Goal: Find specific page/section: Find specific page/section

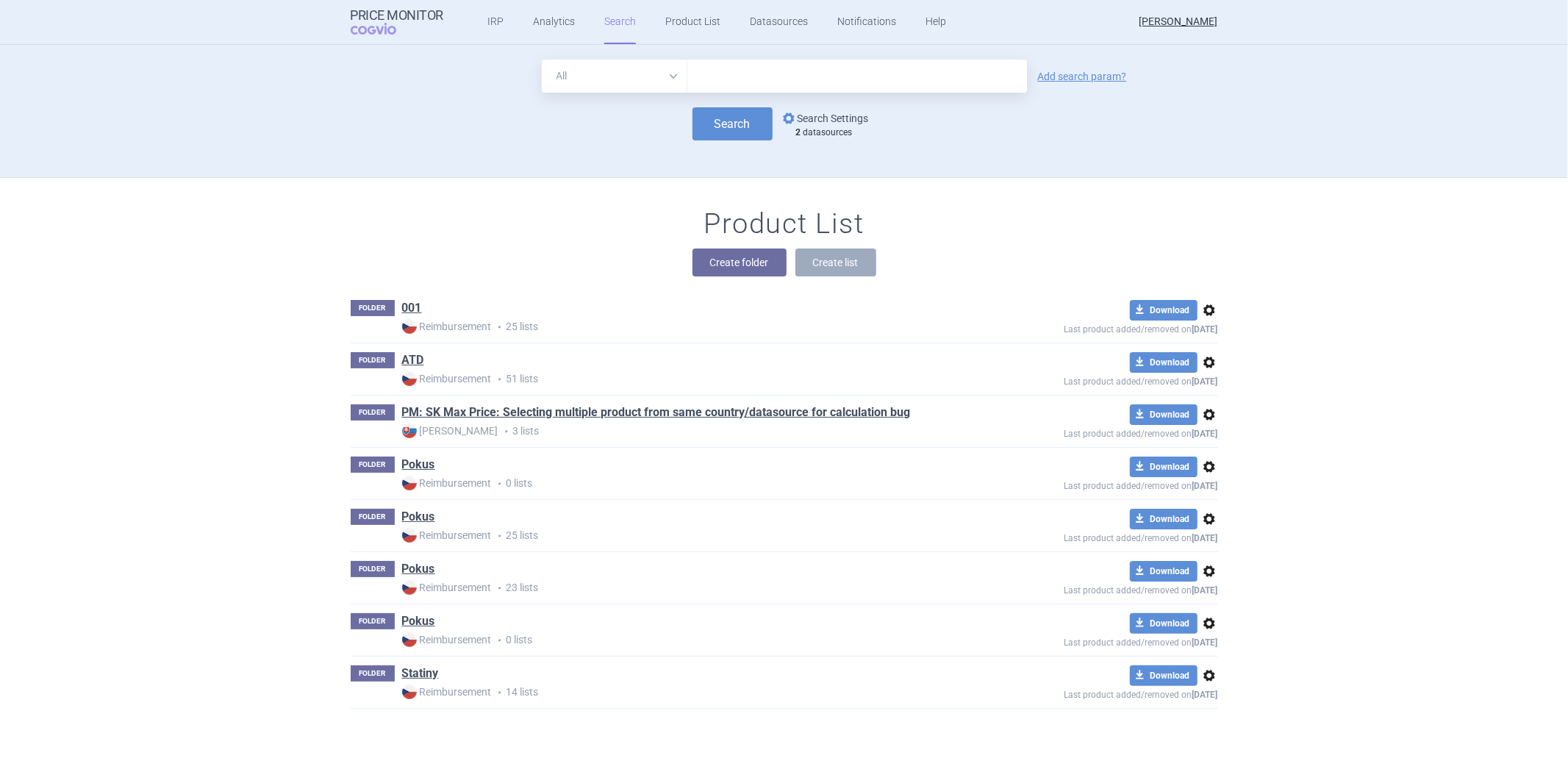
click at [804, 111] on link "options Search Settings" at bounding box center [824, 118] width 89 height 17
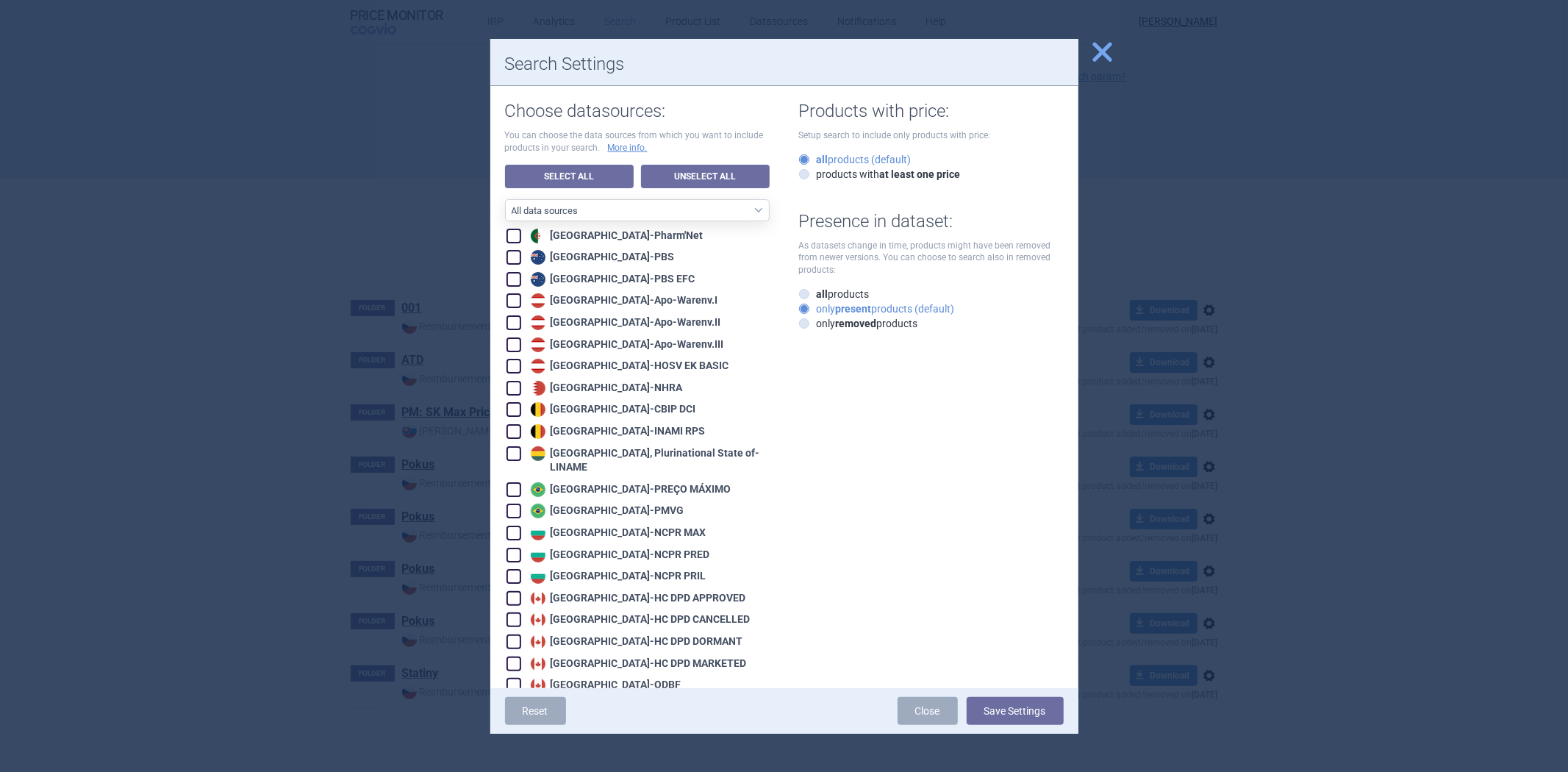
click at [1159, 147] on div at bounding box center [784, 386] width 1568 height 772
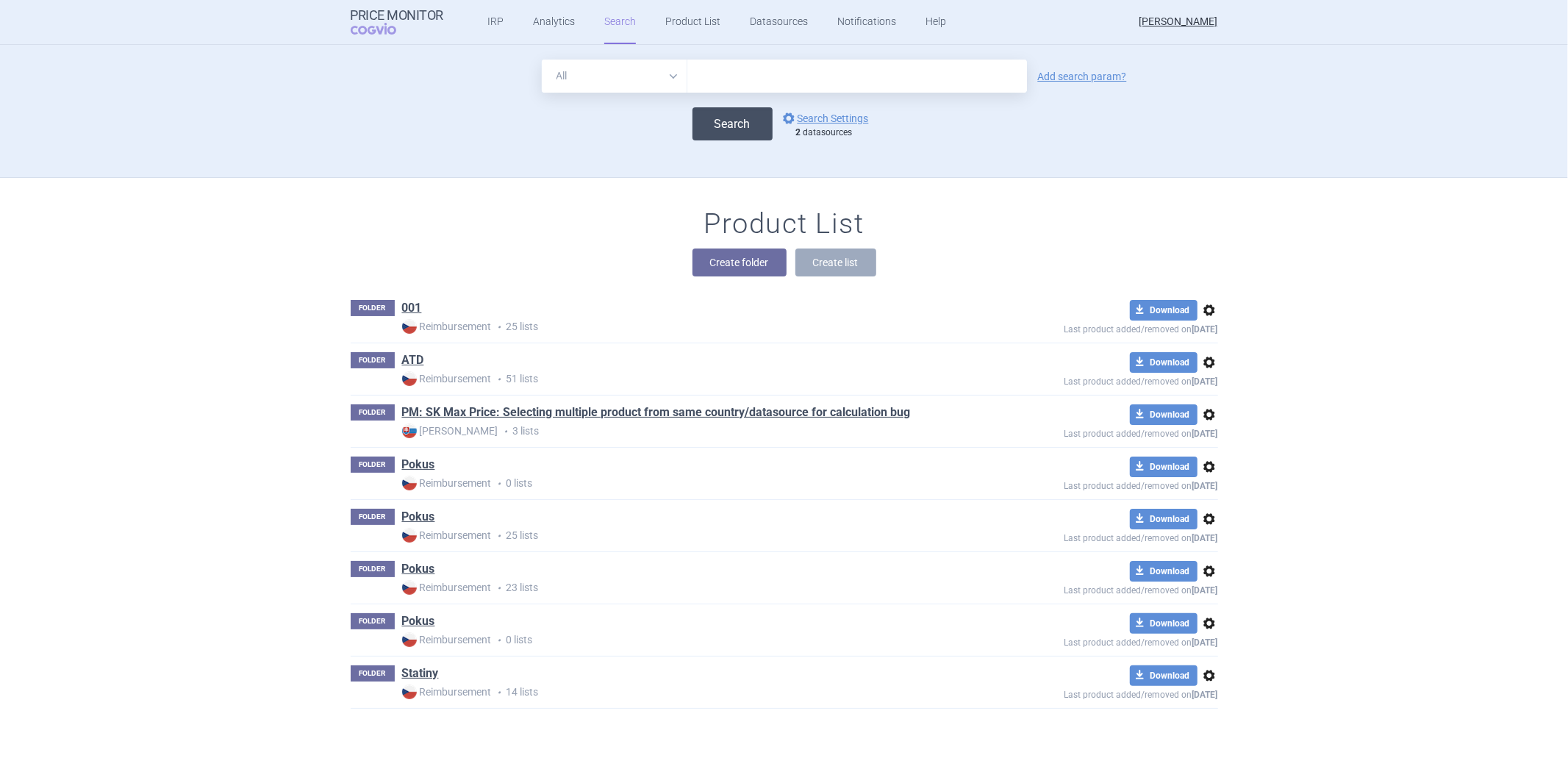
click at [747, 123] on button "Search" at bounding box center [732, 124] width 81 height 33
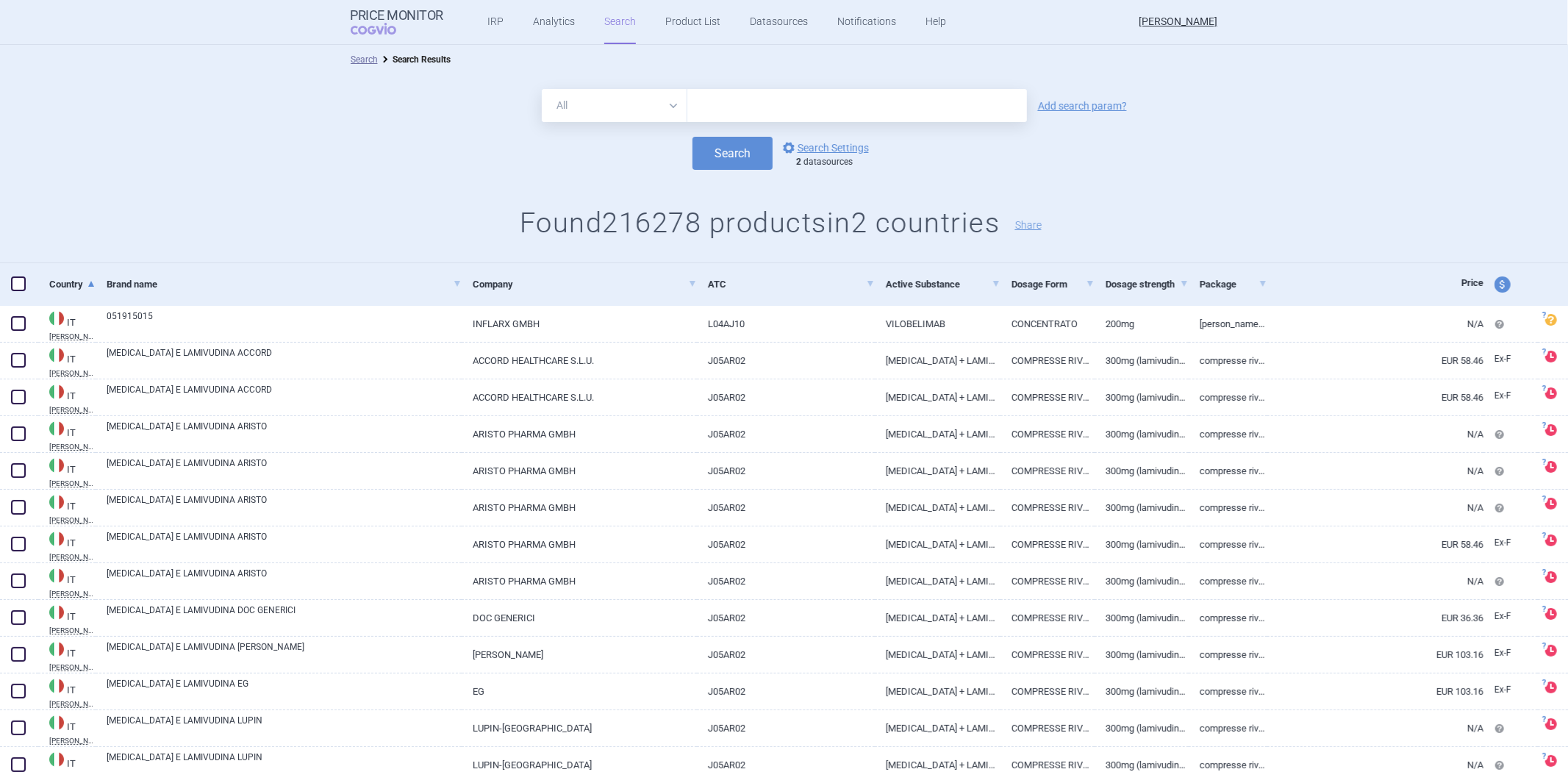
click at [1495, 277] on button "price and currency" at bounding box center [1503, 285] width 17 height 17
select select "ex-factory"
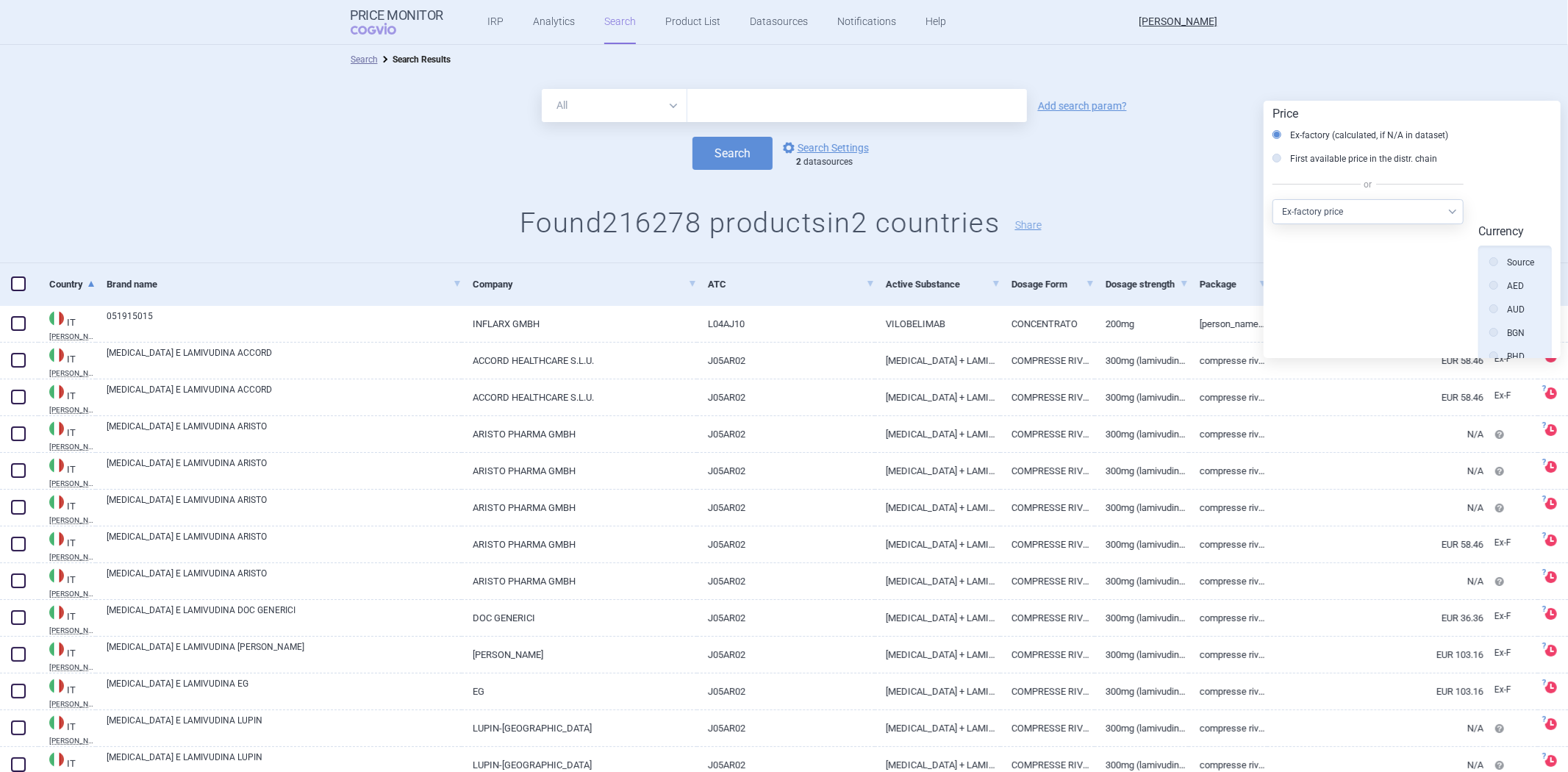
scroll to position [332, 0]
click at [1184, 253] on div "All Brand Name ATC Company Active Substance Country Newer than Add search param…" at bounding box center [784, 168] width 1568 height 189
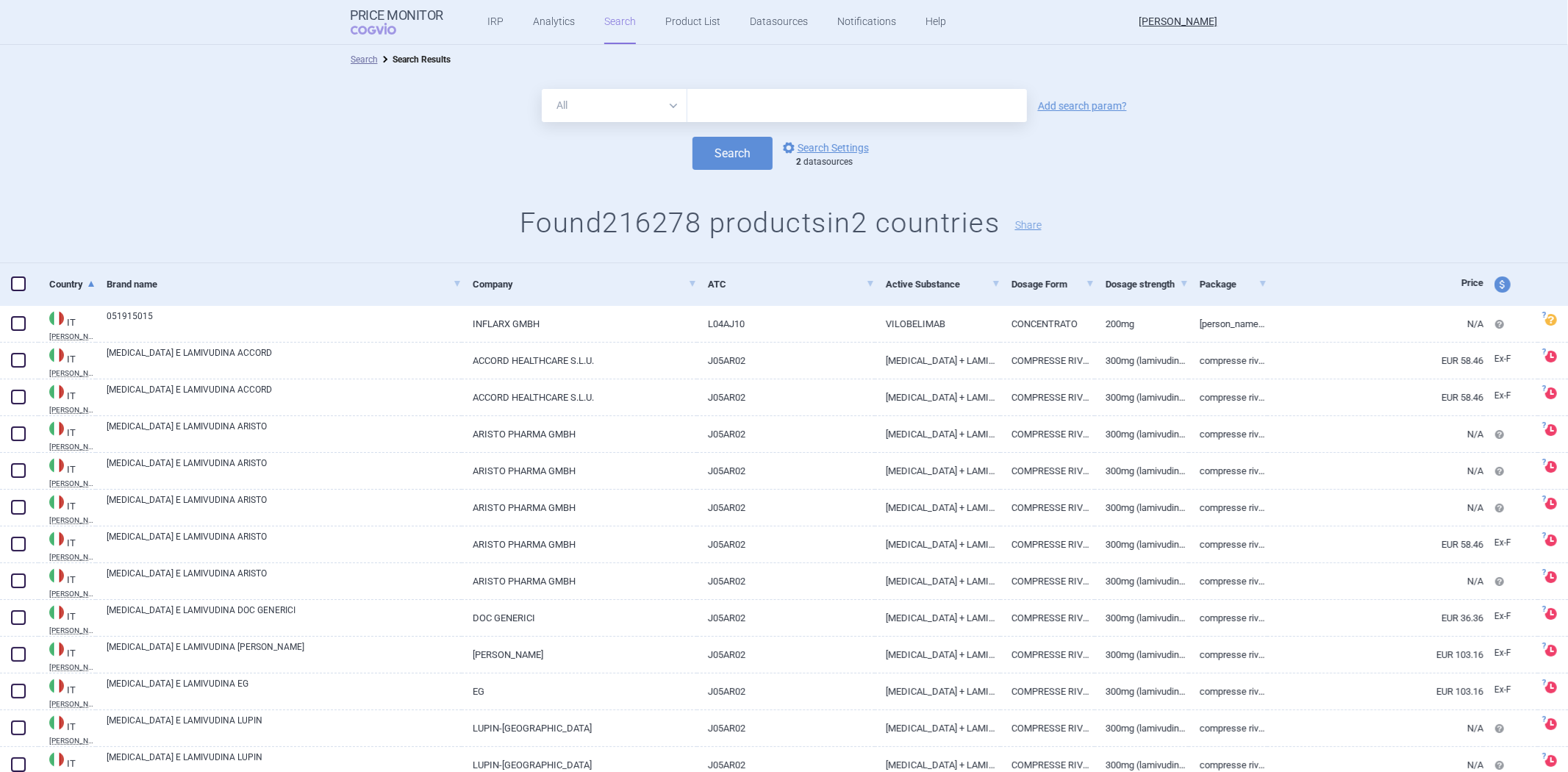
click at [1495, 283] on span "price and currency" at bounding box center [1503, 285] width 17 height 17
select select "ex-factory"
